Goal: Task Accomplishment & Management: Use online tool/utility

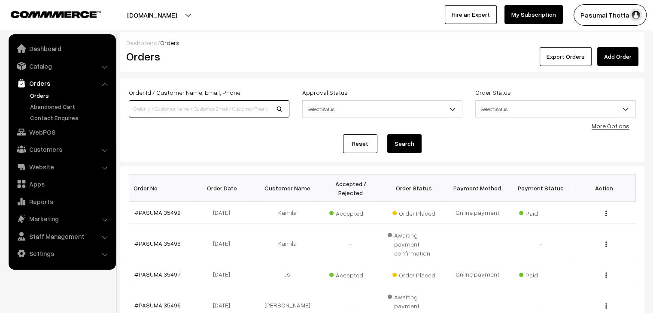
click at [161, 103] on input at bounding box center [209, 108] width 161 height 17
type input "34832"
click at [387, 134] on button "Search" at bounding box center [404, 143] width 34 height 19
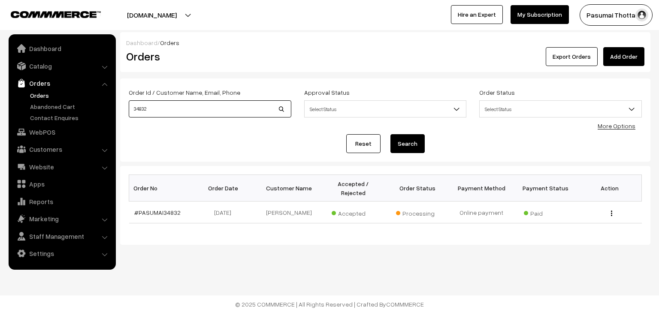
click at [157, 113] on input "34832" at bounding box center [210, 108] width 163 height 17
type input "3"
type input "9080207086"
click at [391, 134] on button "Search" at bounding box center [408, 143] width 34 height 19
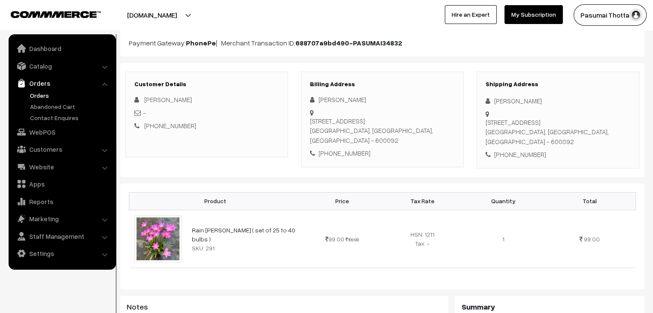
scroll to position [43, 0]
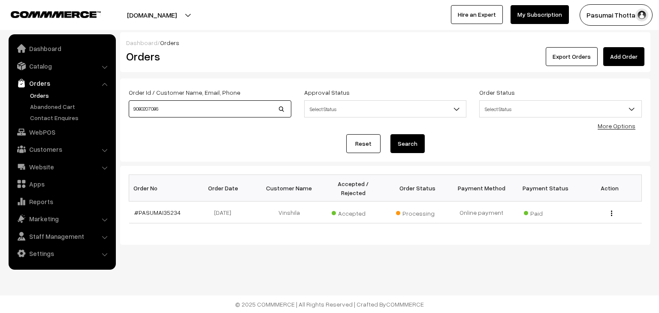
click at [195, 109] on input "9080207086" at bounding box center [210, 108] width 163 height 17
type input "9"
type input "8"
type input "6385856526"
click at [391, 134] on button "Search" at bounding box center [408, 143] width 34 height 19
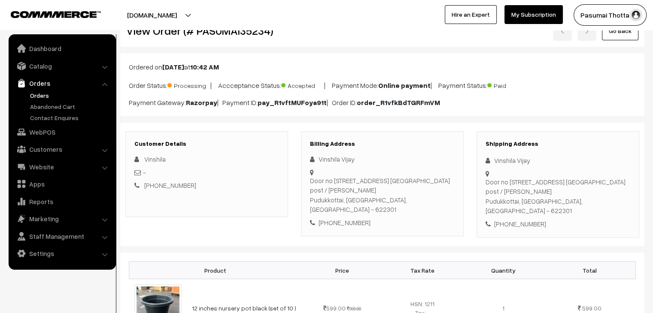
scroll to position [10, 0]
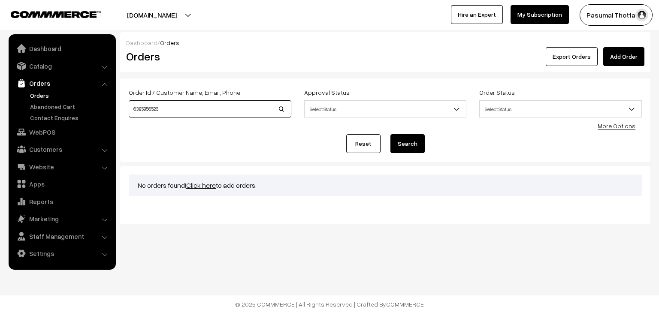
click at [191, 115] on input "6385856526" at bounding box center [210, 108] width 163 height 17
type input "6"
type input "6385856526"
click at [391, 134] on button "Search" at bounding box center [408, 143] width 34 height 19
click at [167, 114] on input "6385856526" at bounding box center [210, 108] width 163 height 17
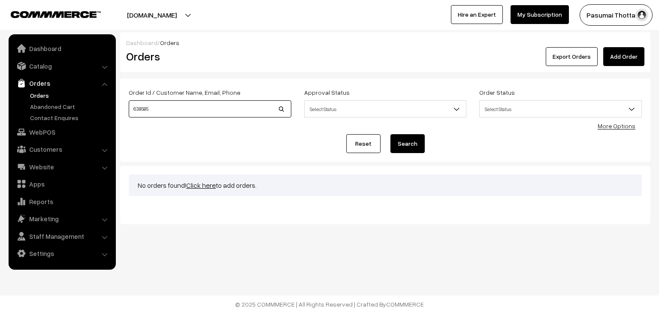
click at [171, 116] on input "638585" at bounding box center [210, 108] width 163 height 17
type input "6"
type input "6385677058"
click at [391, 134] on button "Search" at bounding box center [408, 143] width 34 height 19
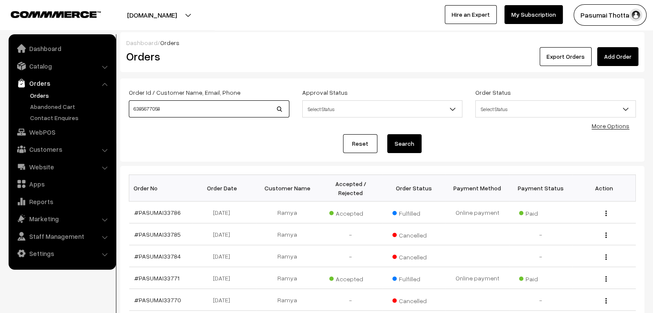
click at [181, 102] on input "6385677058" at bounding box center [209, 108] width 161 height 17
click at [611, 123] on link "More Options" at bounding box center [610, 125] width 38 height 7
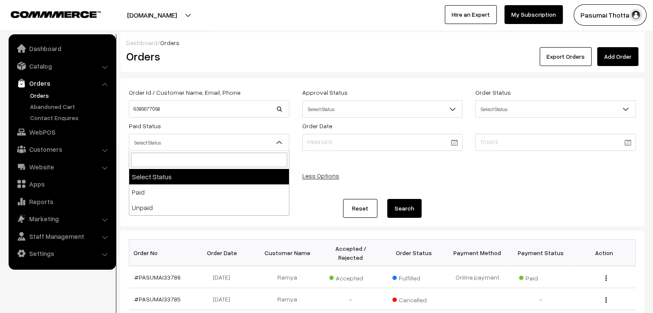
click at [199, 138] on span "Select Status" at bounding box center [209, 142] width 160 height 15
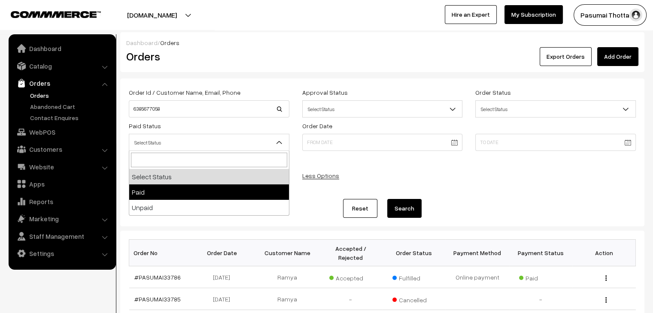
select select "1"
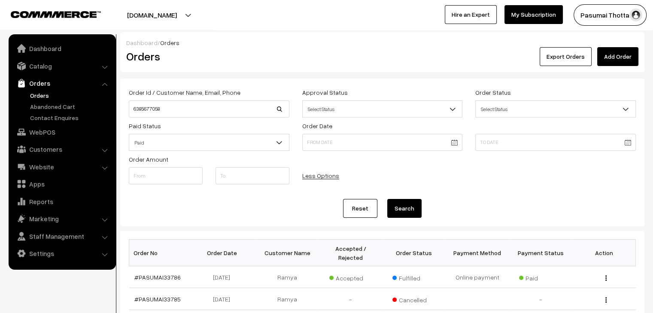
click at [405, 203] on button "Search" at bounding box center [404, 208] width 34 height 19
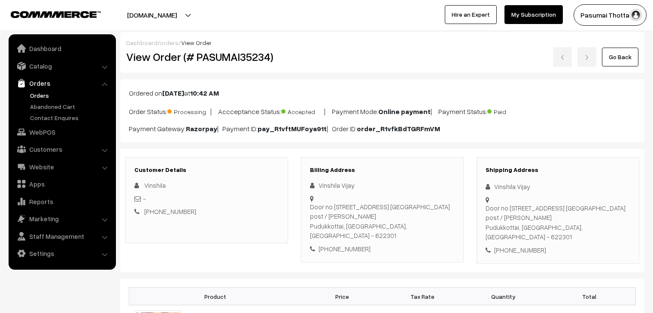
scroll to position [10, 0]
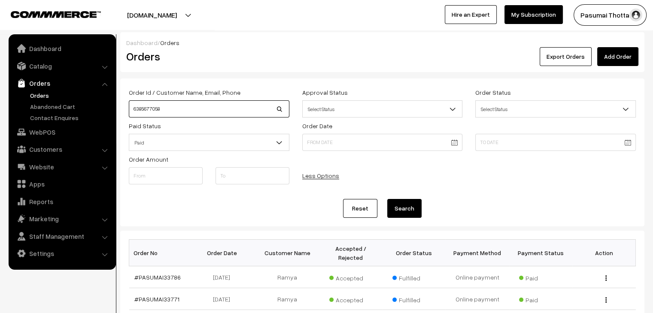
click at [261, 111] on input "6385677058" at bounding box center [209, 108] width 161 height 17
type input "6"
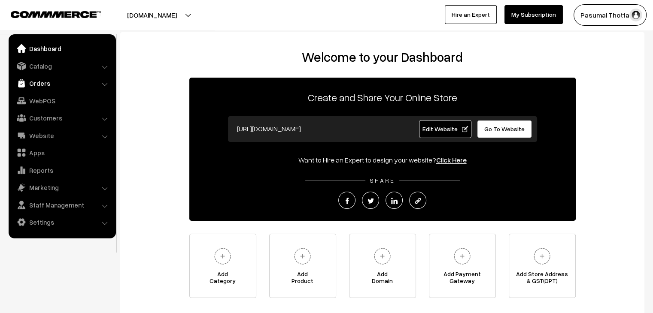
click at [32, 77] on link "Orders" at bounding box center [62, 83] width 102 height 15
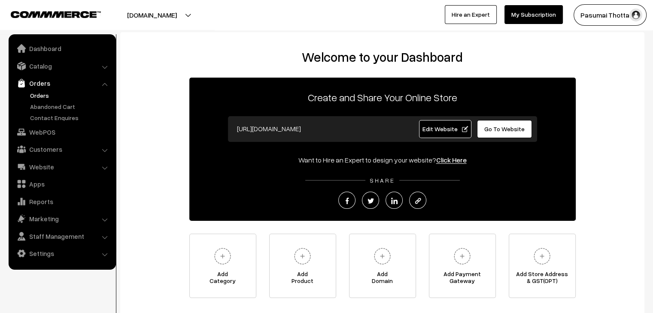
click at [42, 91] on link "Orders" at bounding box center [70, 95] width 85 height 9
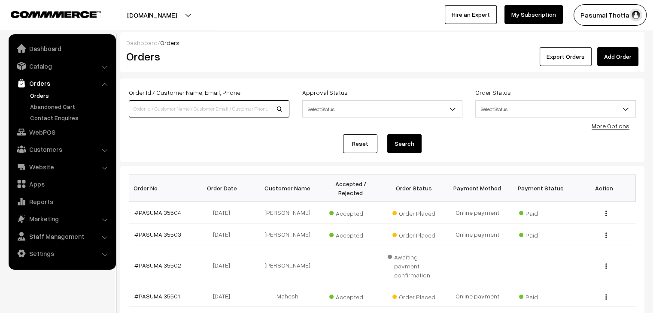
click at [256, 105] on input at bounding box center [209, 108] width 161 height 17
type input "9962859489"
click at [387, 134] on button "Search" at bounding box center [404, 143] width 34 height 19
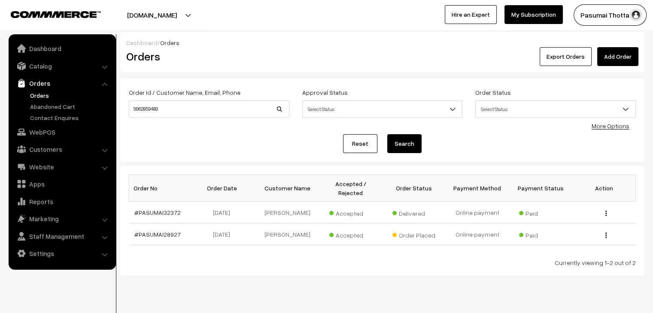
drag, startPoint x: 165, startPoint y: 201, endPoint x: 302, endPoint y: 249, distance: 144.8
click at [302, 258] on div "Currently viewing 1-2 out of 2" at bounding box center [382, 262] width 507 height 9
